Goal: Information Seeking & Learning: Learn about a topic

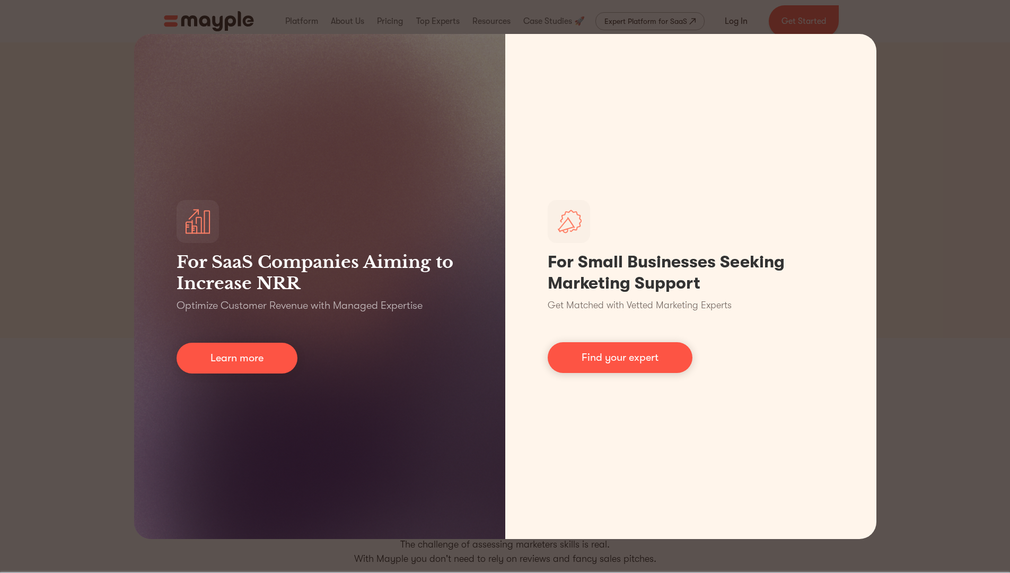
click at [920, 59] on div "For SaaS Companies Aiming to Increase NRR Optimize Customer Revenue with Manage…" at bounding box center [505, 286] width 1010 height 573
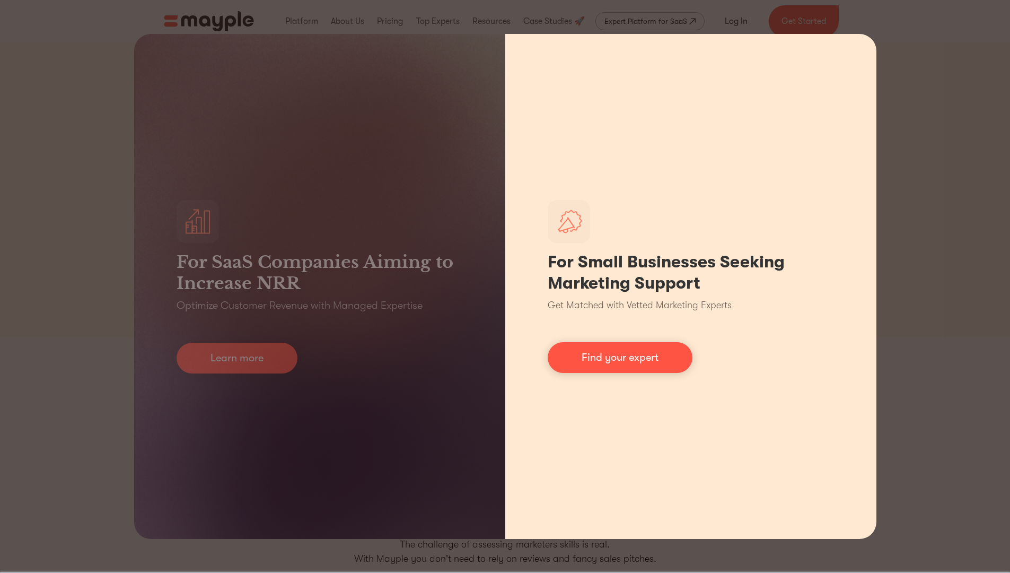
click at [869, 43] on div "For Small Businesses Seeking Marketing Support Get Matched with Vetted Marketin…" at bounding box center [690, 286] width 371 height 505
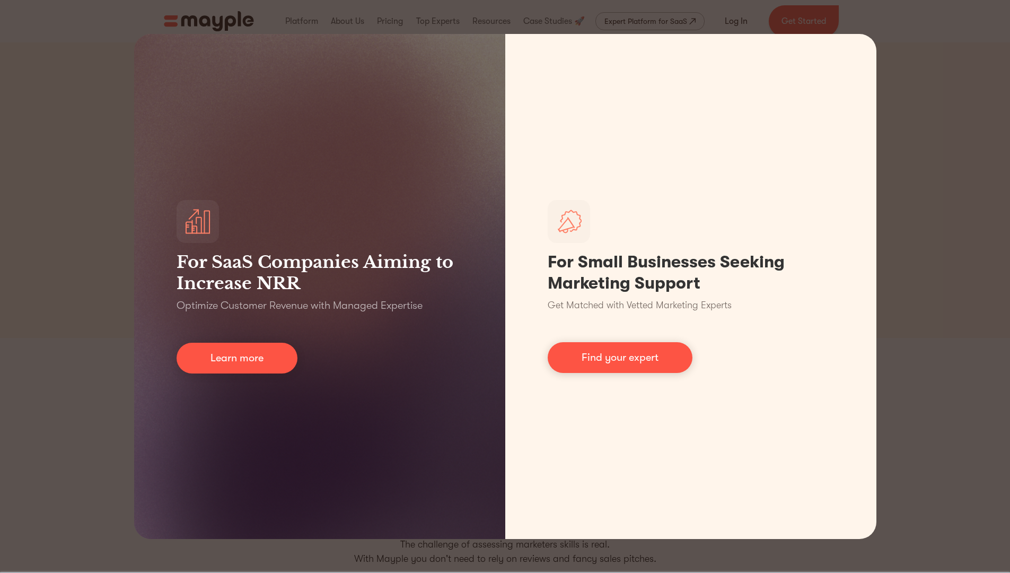
click at [904, 54] on div "For SaaS Companies Aiming to Increase NRR Optimize Customer Revenue with Manage…" at bounding box center [505, 286] width 1010 height 573
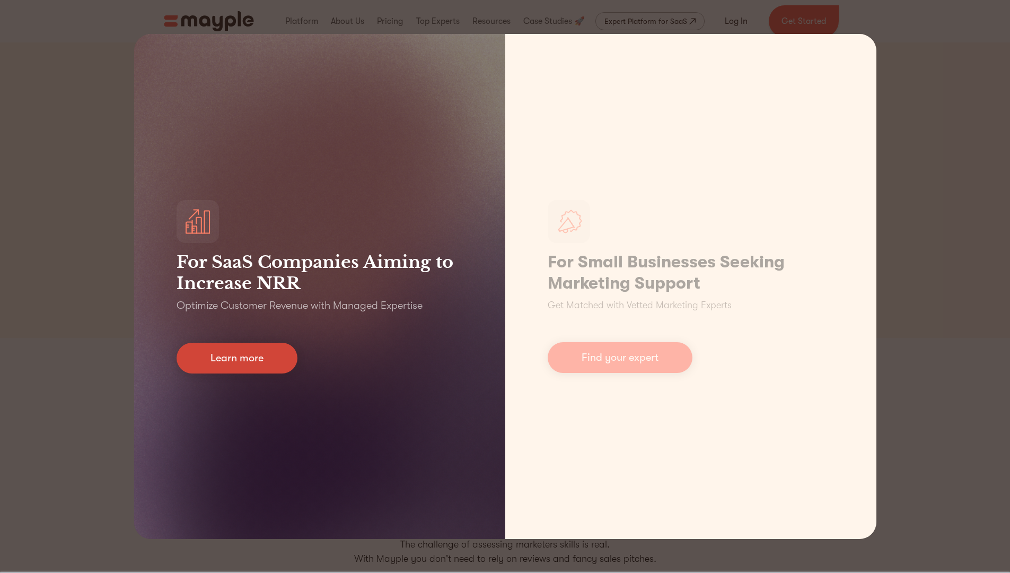
click at [270, 368] on link "Learn more" at bounding box center [237, 357] width 121 height 31
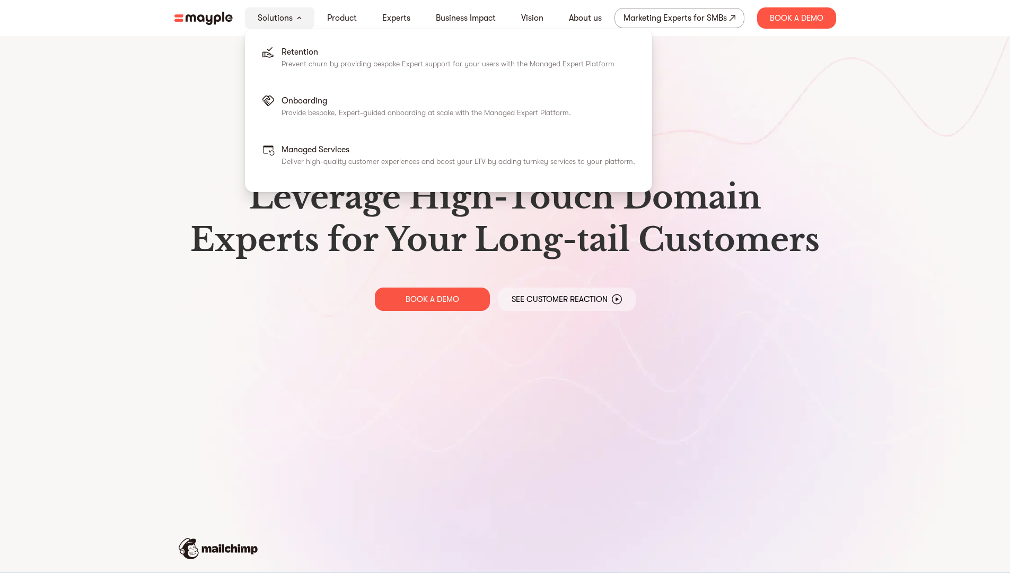
click at [288, 19] on link "Solutions" at bounding box center [275, 18] width 35 height 13
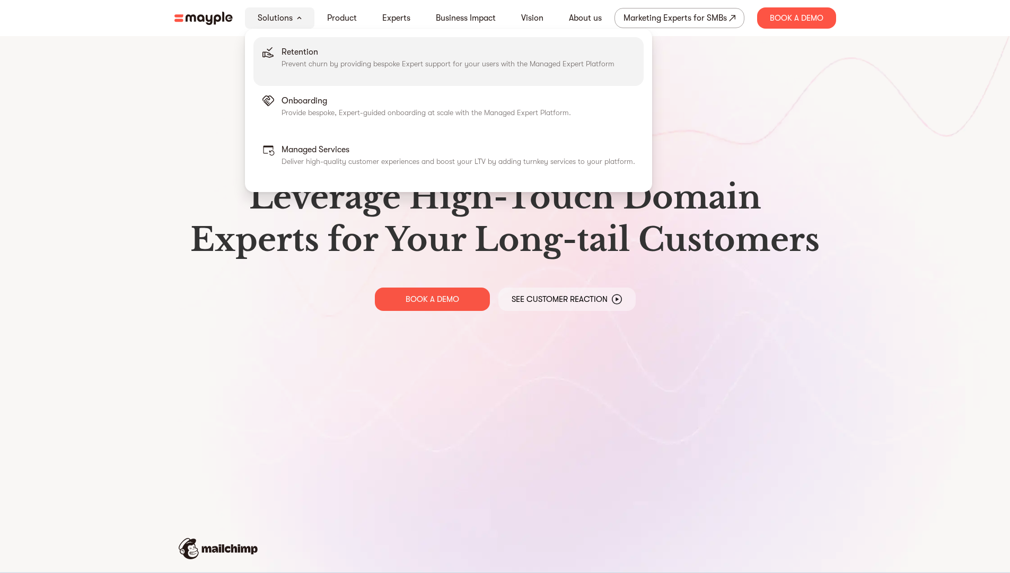
click at [305, 55] on p "Retention" at bounding box center [447, 52] width 333 height 13
